Goal: Information Seeking & Learning: Learn about a topic

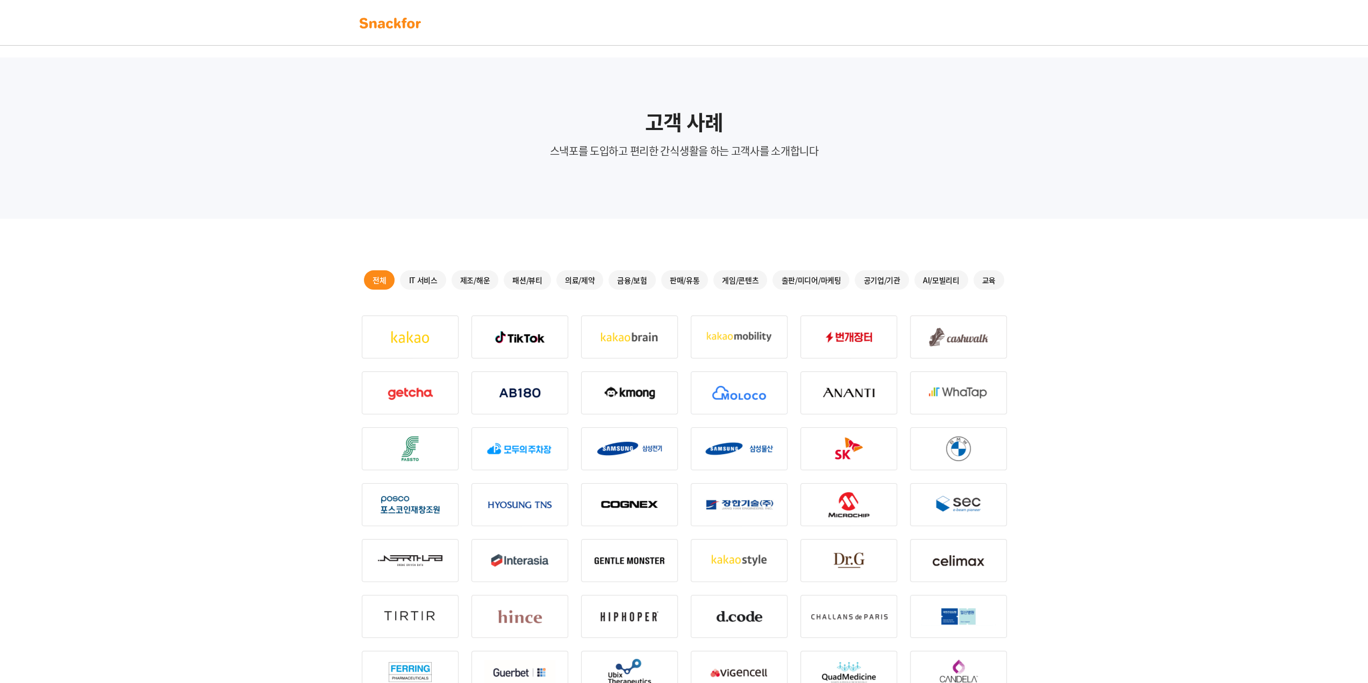
scroll to position [161, 0]
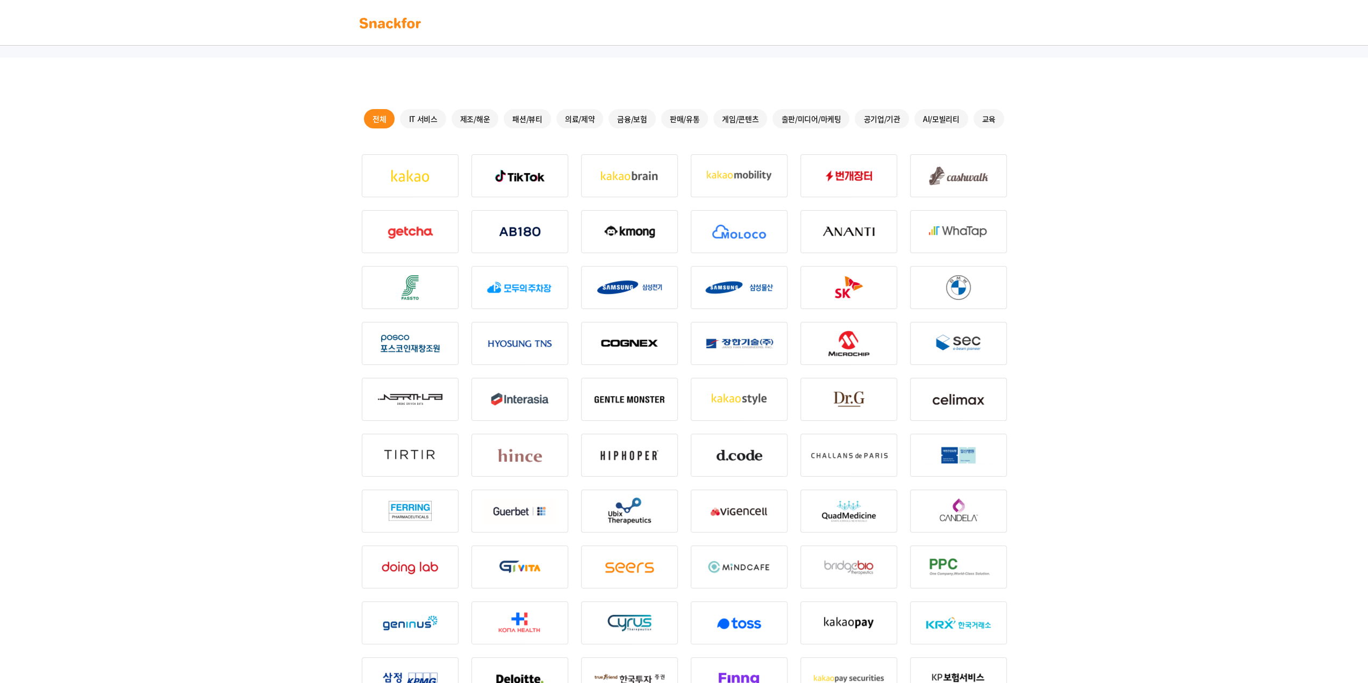
click at [988, 118] on div "교육" at bounding box center [989, 118] width 31 height 19
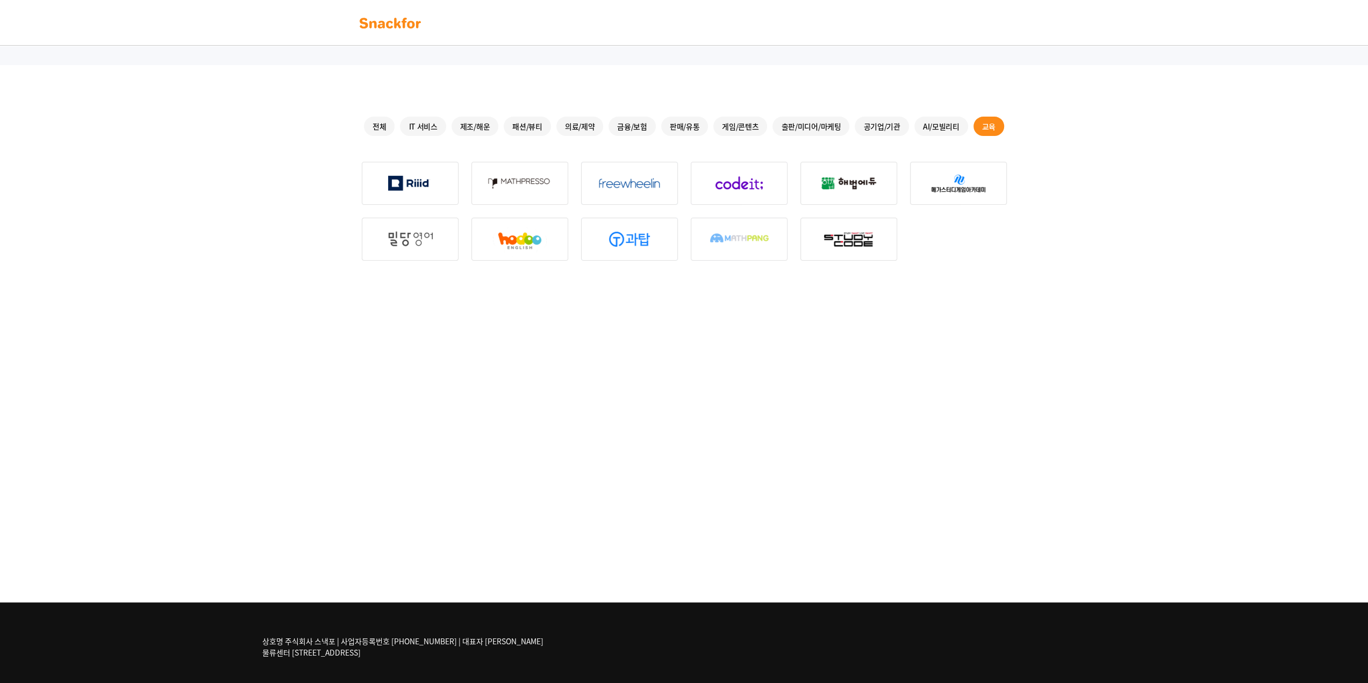
click at [940, 124] on div "AI/모빌리티" at bounding box center [942, 126] width 54 height 19
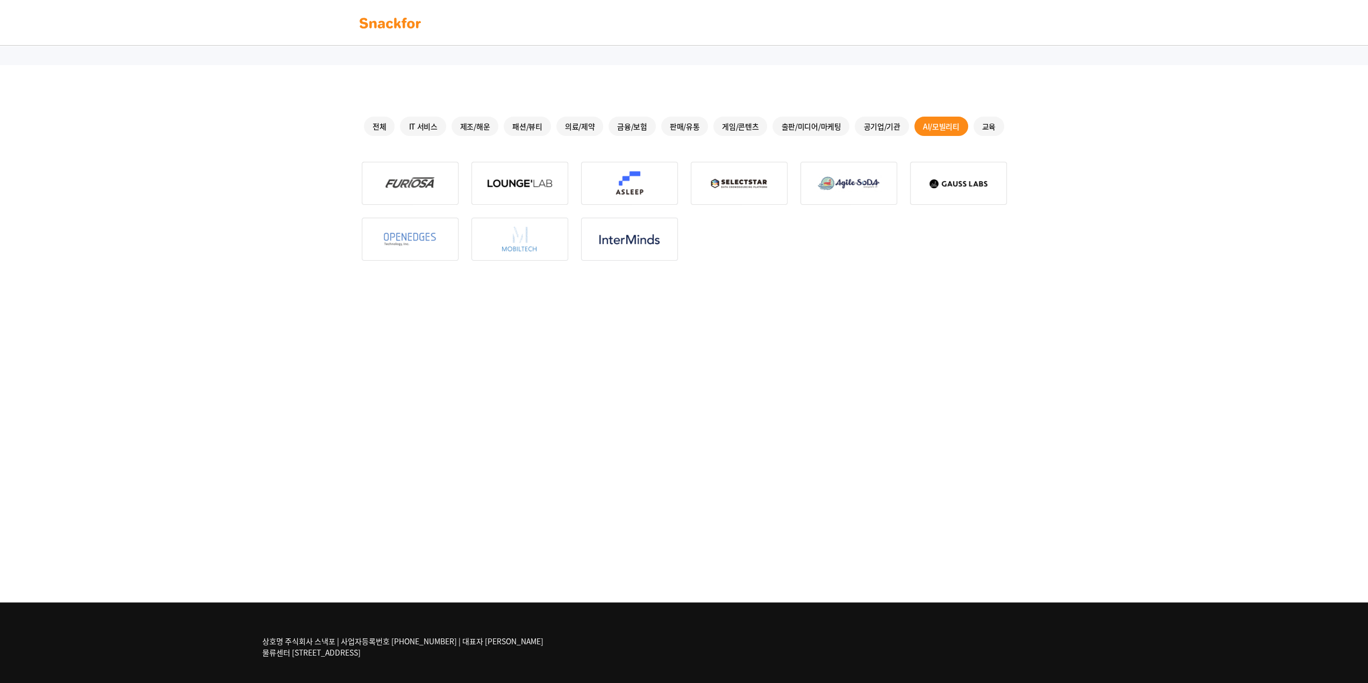
click at [889, 121] on div "공기업/기관" at bounding box center [882, 126] width 54 height 19
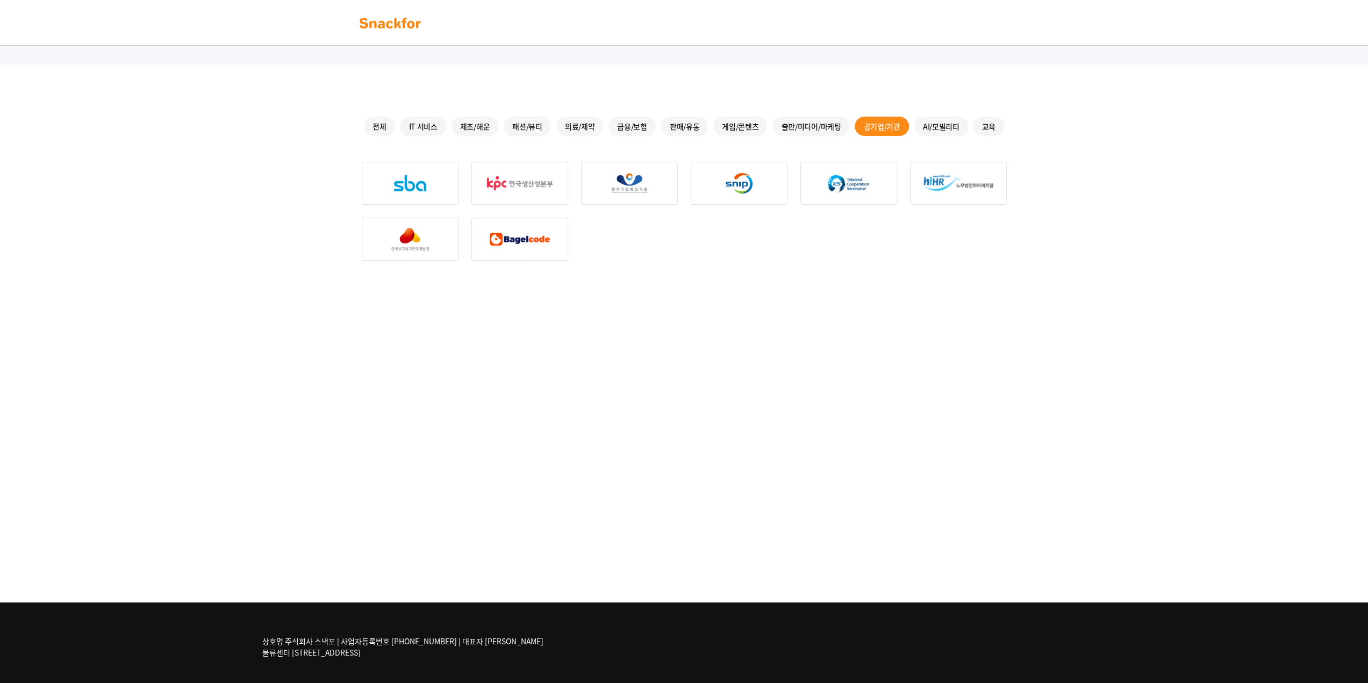
click at [815, 126] on div "출판/미디어/마케팅" at bounding box center [811, 126] width 77 height 19
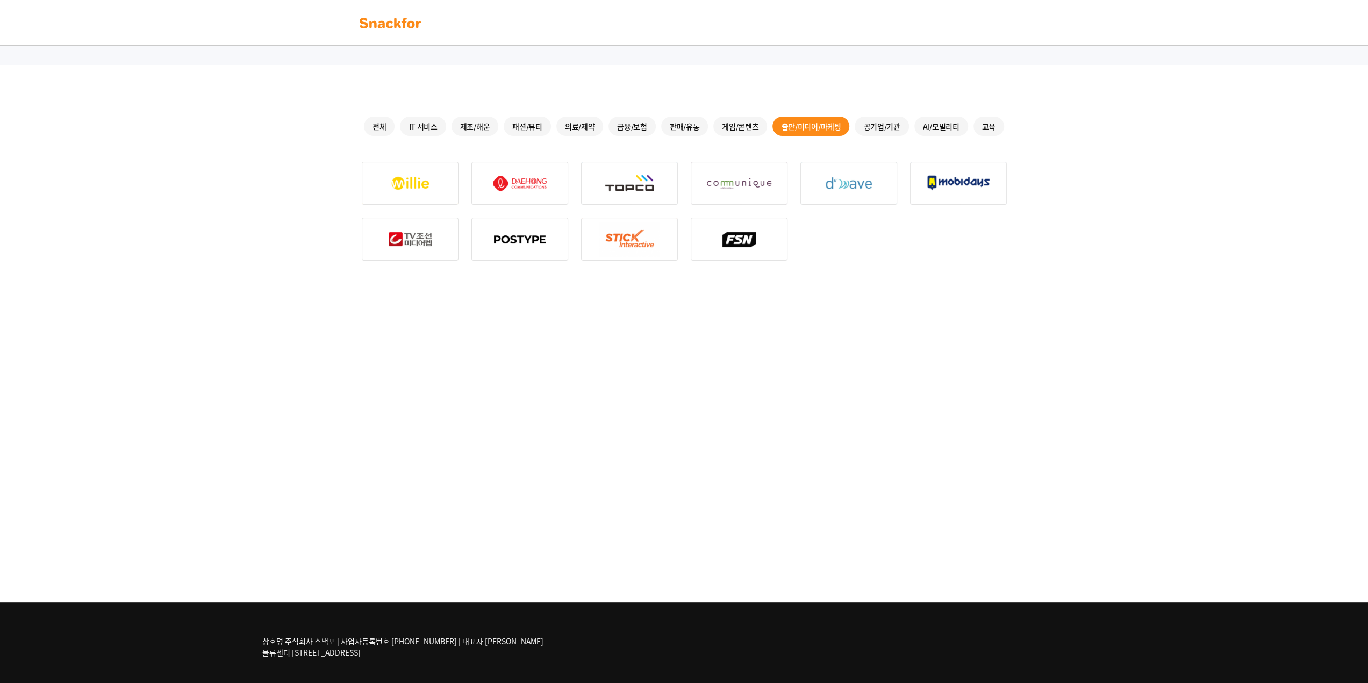
click at [753, 126] on div "게임/콘텐츠" at bounding box center [741, 126] width 54 height 19
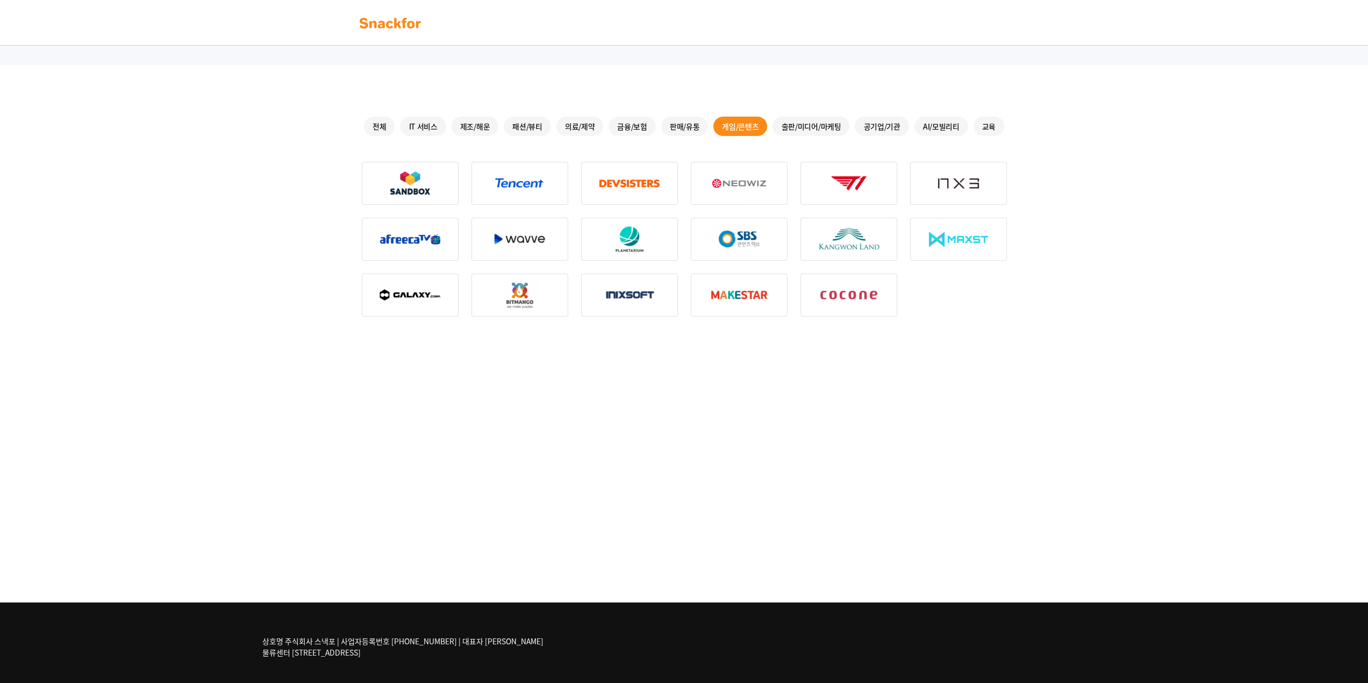
click at [675, 121] on div "판매/유통" at bounding box center [684, 126] width 47 height 19
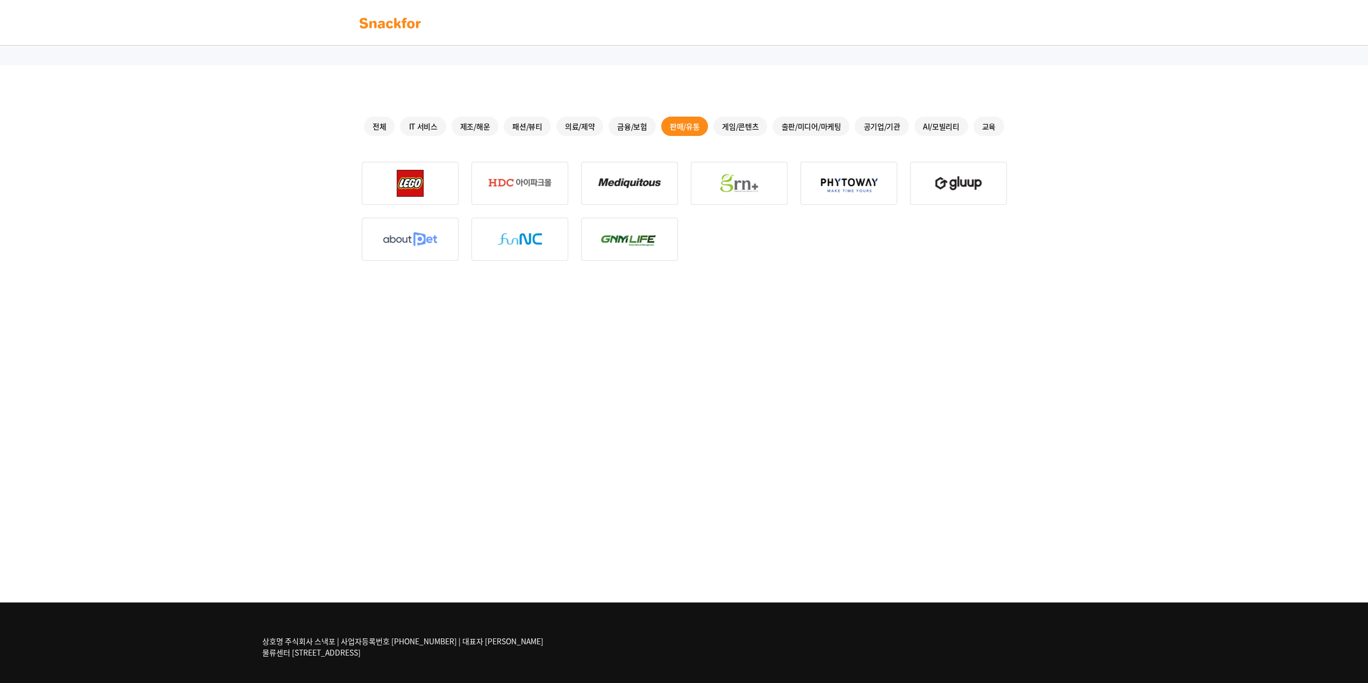
click at [627, 126] on div "금융/보험" at bounding box center [632, 126] width 47 height 19
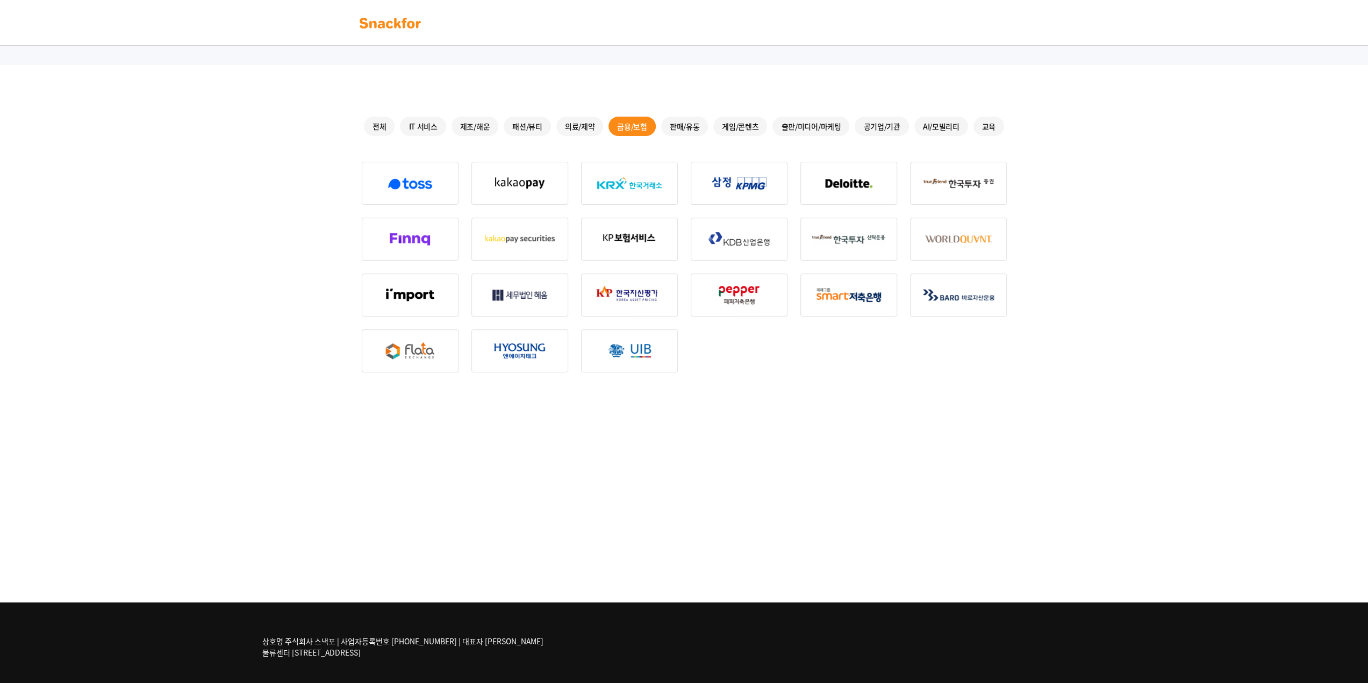
click at [583, 129] on div "의료/제약" at bounding box center [580, 126] width 47 height 19
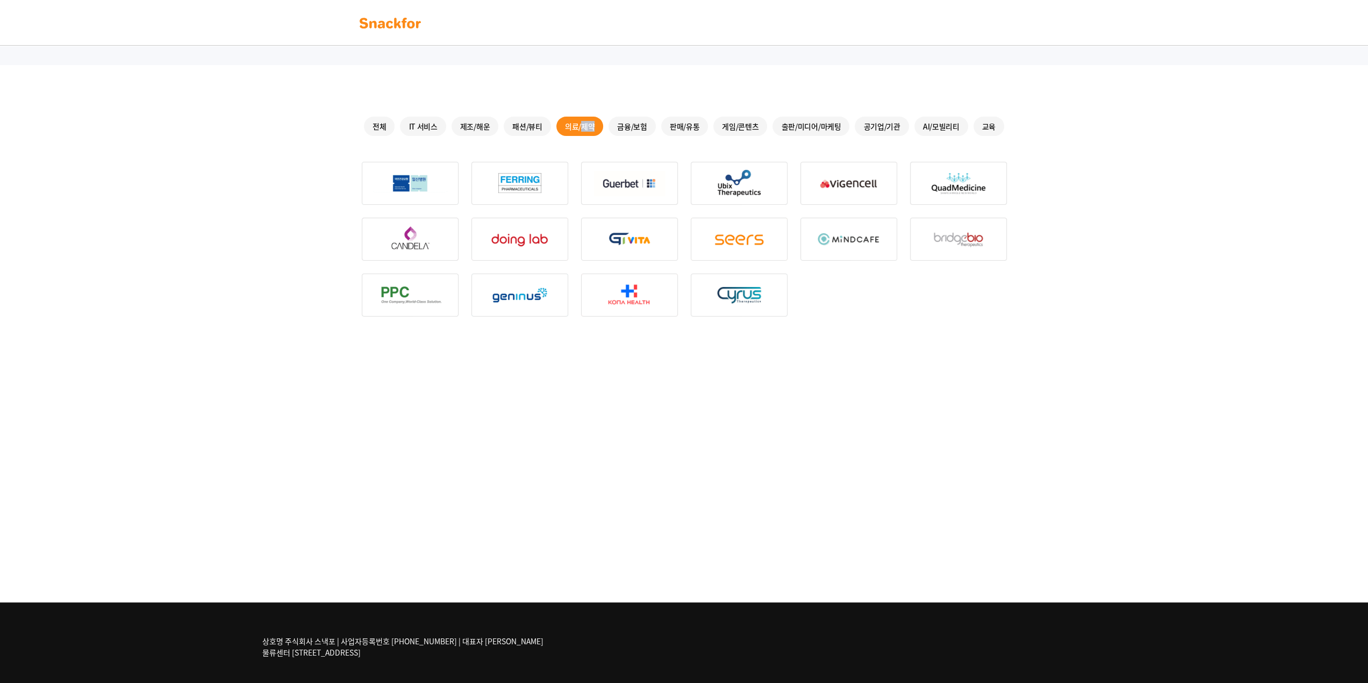
click at [583, 129] on div "의료/제약" at bounding box center [580, 126] width 47 height 19
click at [627, 129] on div "금융/보험" at bounding box center [632, 126] width 47 height 19
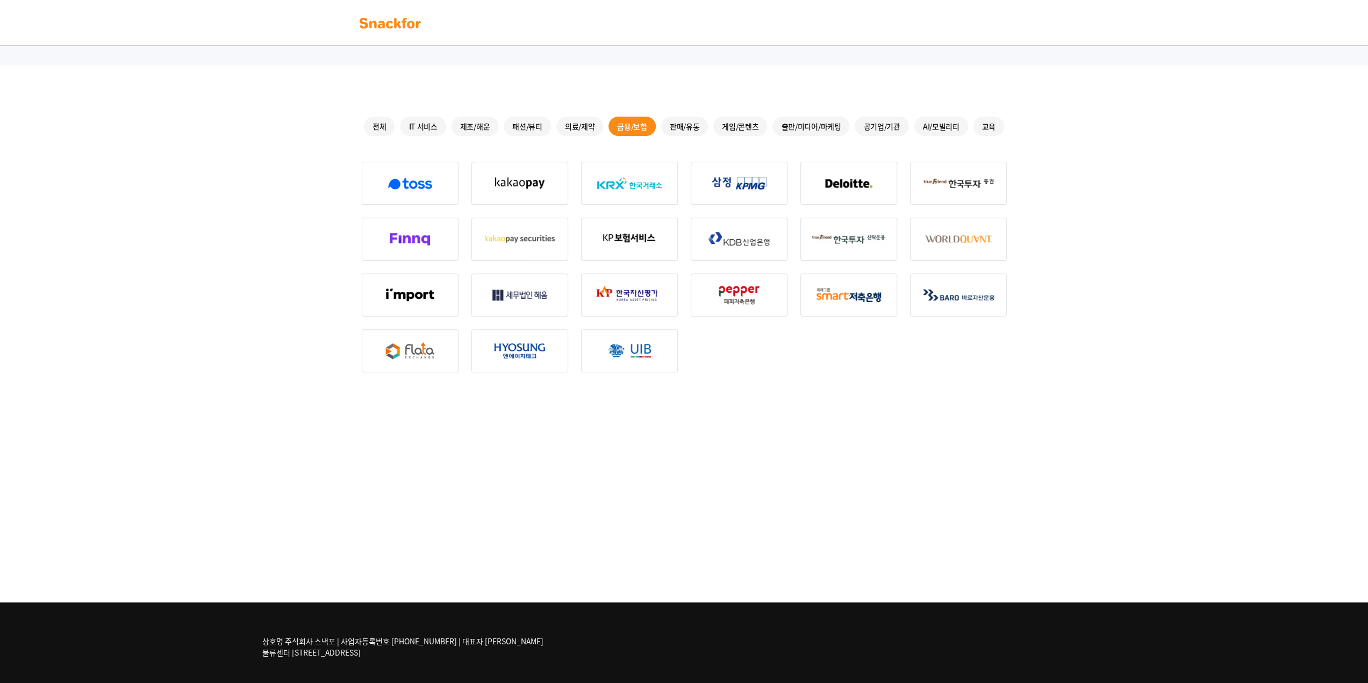
click at [554, 128] on div "전체 IT 서비스 제조/해운 패션/뷰티 의료/제약 금융/보험 판매/유통 게임/콘텐츠 출판/미디어/마케팅 공기업/기관 AI/모빌리티 교육" at bounding box center [684, 126] width 645 height 19
click at [609, 129] on div "금융/보험" at bounding box center [632, 126] width 47 height 19
click at [573, 129] on div "의료/제약" at bounding box center [580, 126] width 47 height 19
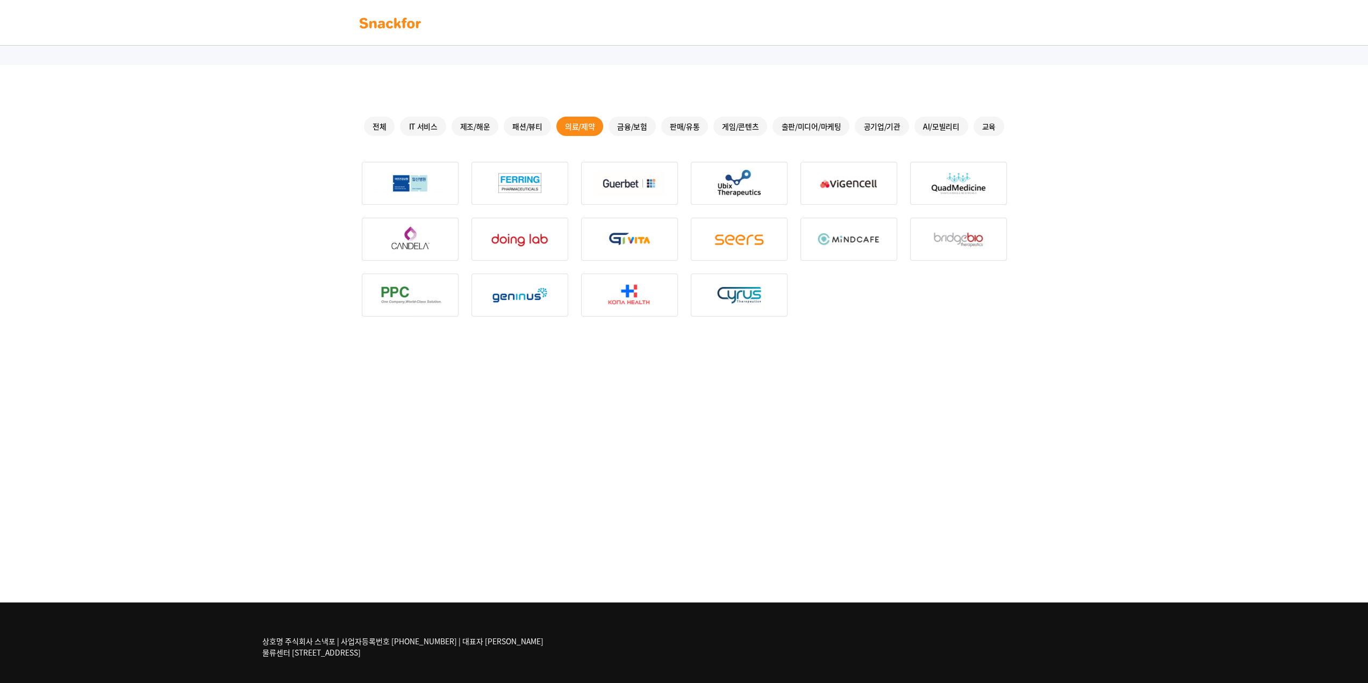
click at [516, 129] on div "패션/뷰티" at bounding box center [527, 126] width 47 height 19
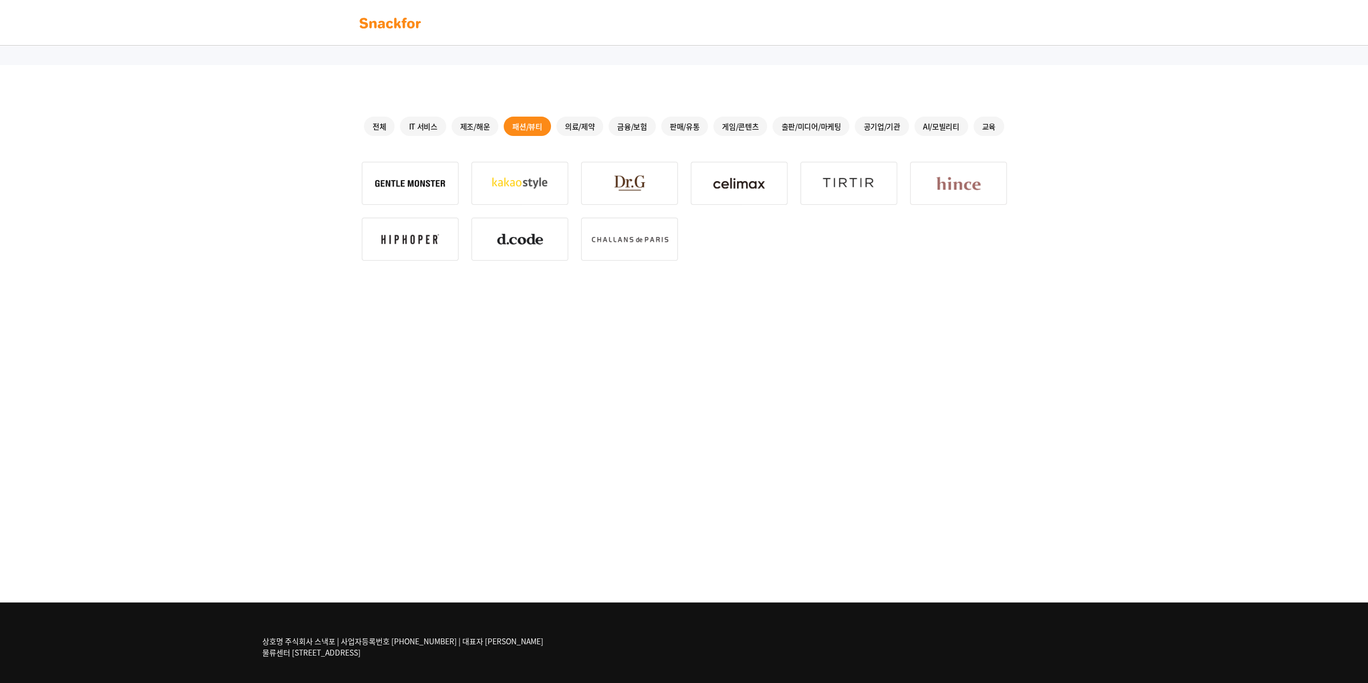
click at [488, 129] on div "제조/해운" at bounding box center [475, 126] width 47 height 19
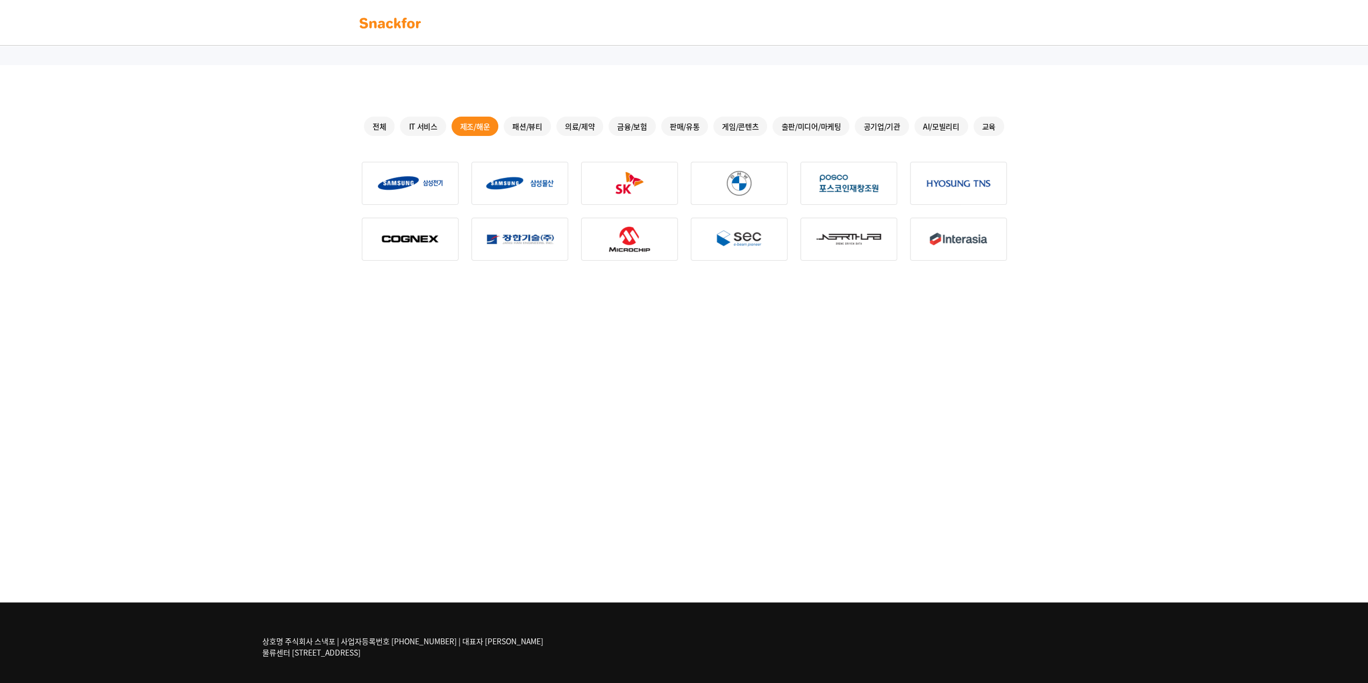
click at [411, 126] on div "IT 서비스" at bounding box center [423, 126] width 46 height 19
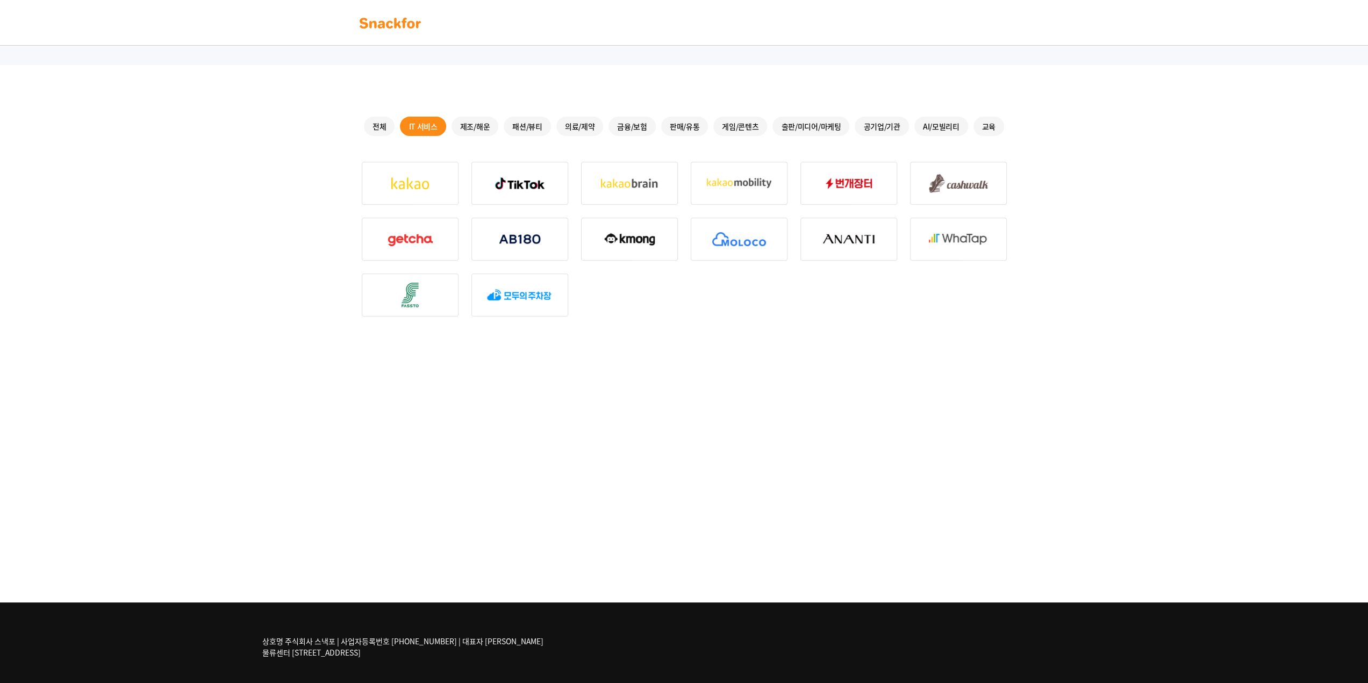
click at [465, 125] on div "제조/해운" at bounding box center [475, 126] width 47 height 19
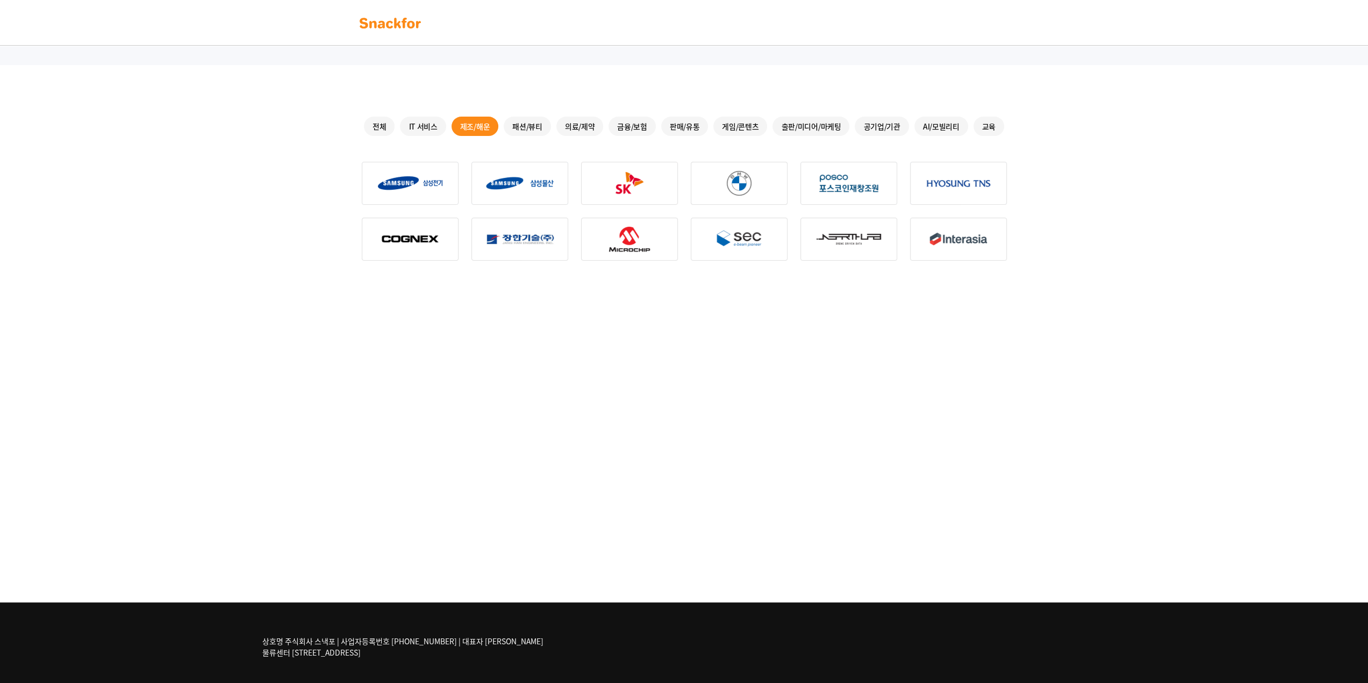
drag, startPoint x: 738, startPoint y: 339, endPoint x: 525, endPoint y: 318, distance: 214.0
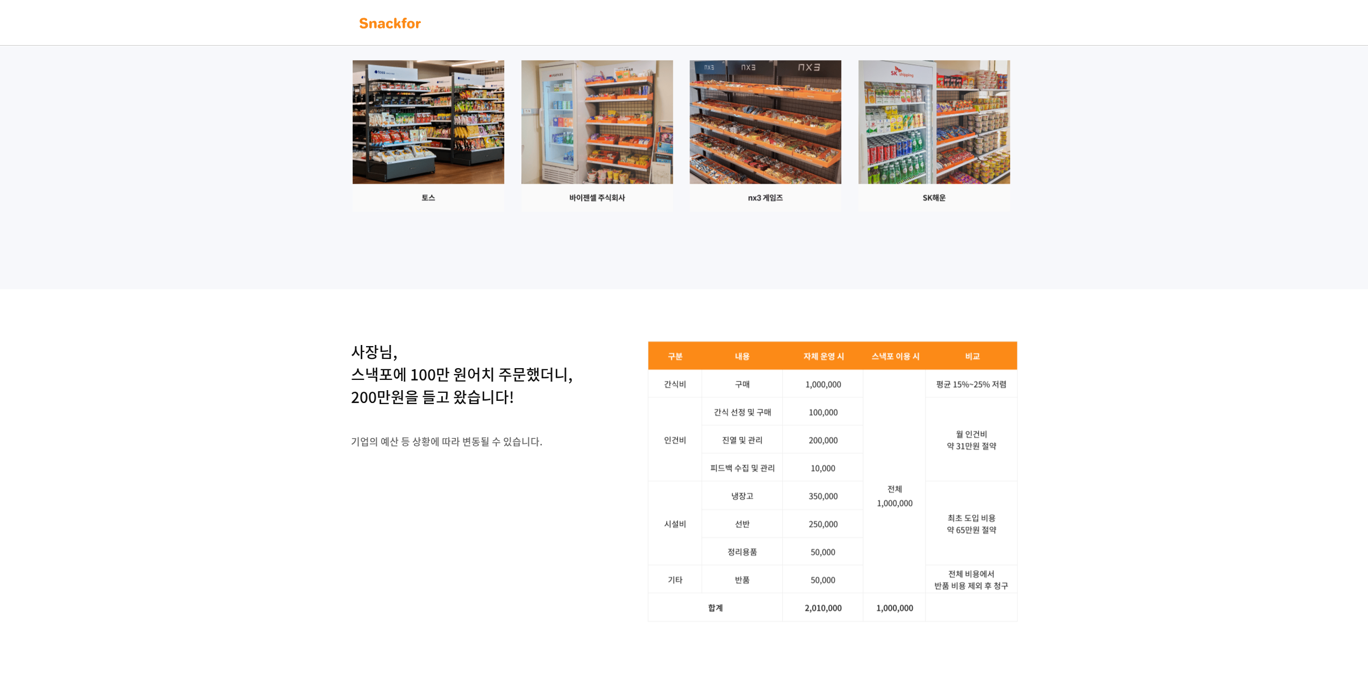
scroll to position [1022, 0]
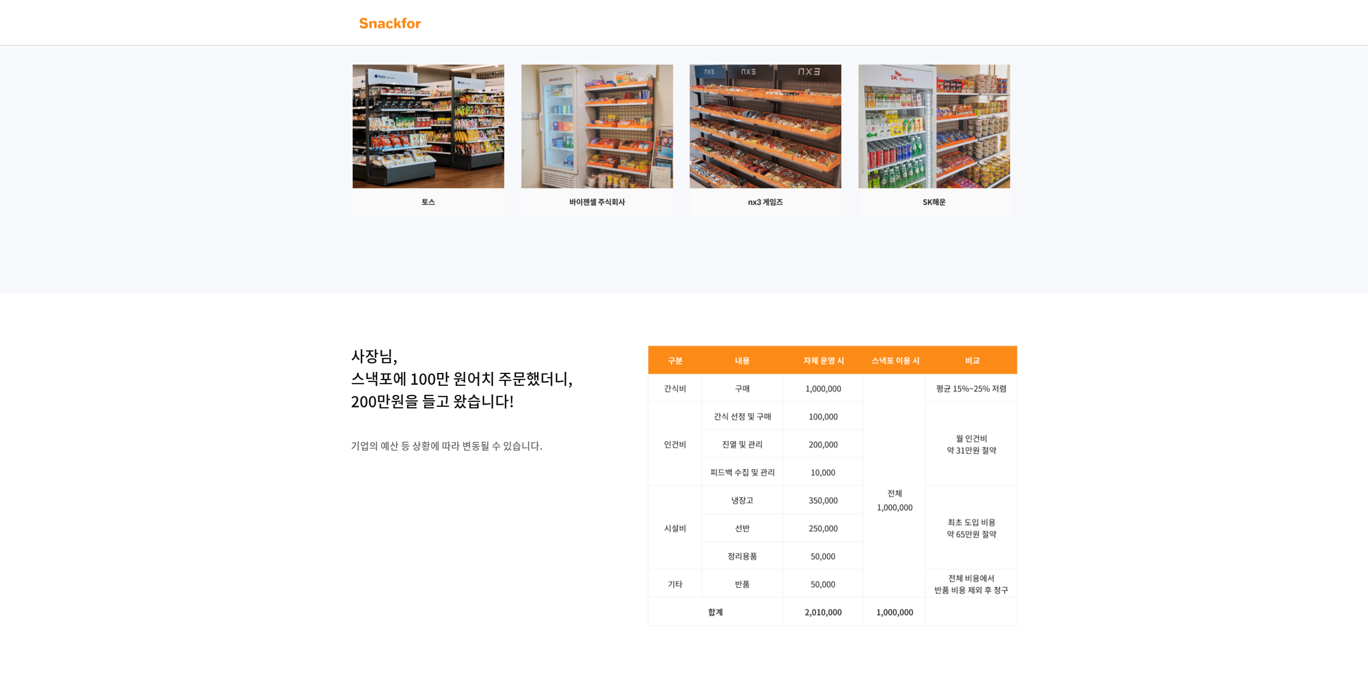
click at [504, 103] on img at bounding box center [429, 141] width 152 height 152
drag, startPoint x: 925, startPoint y: 262, endPoint x: 925, endPoint y: 345, distance: 82.3
